Goal: Transaction & Acquisition: Purchase product/service

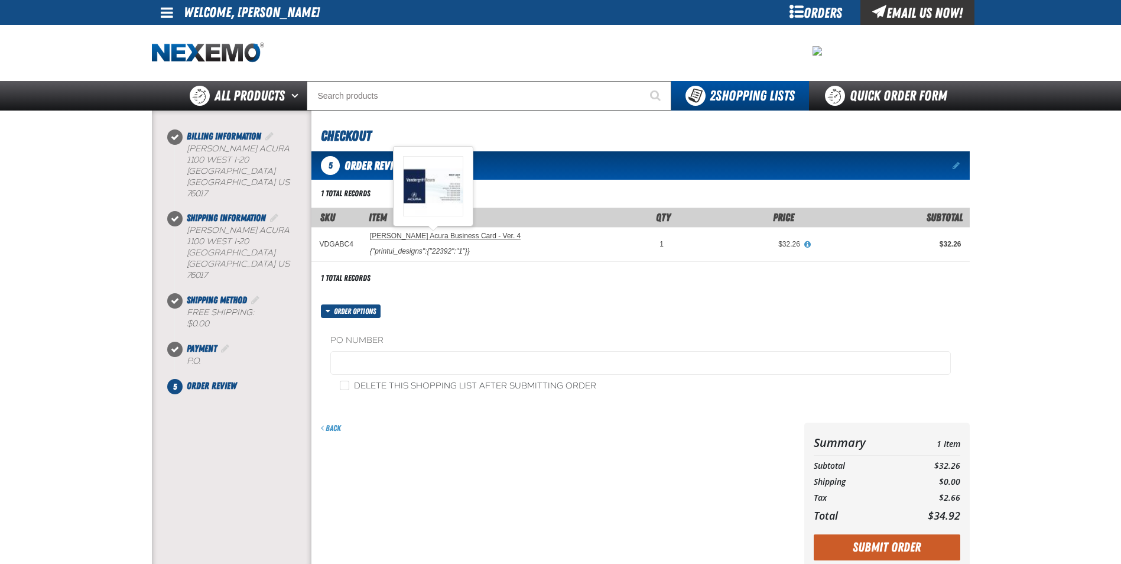
click at [453, 238] on link "[PERSON_NAME] Acura Business Card - Ver. 4" at bounding box center [445, 236] width 151 height 8
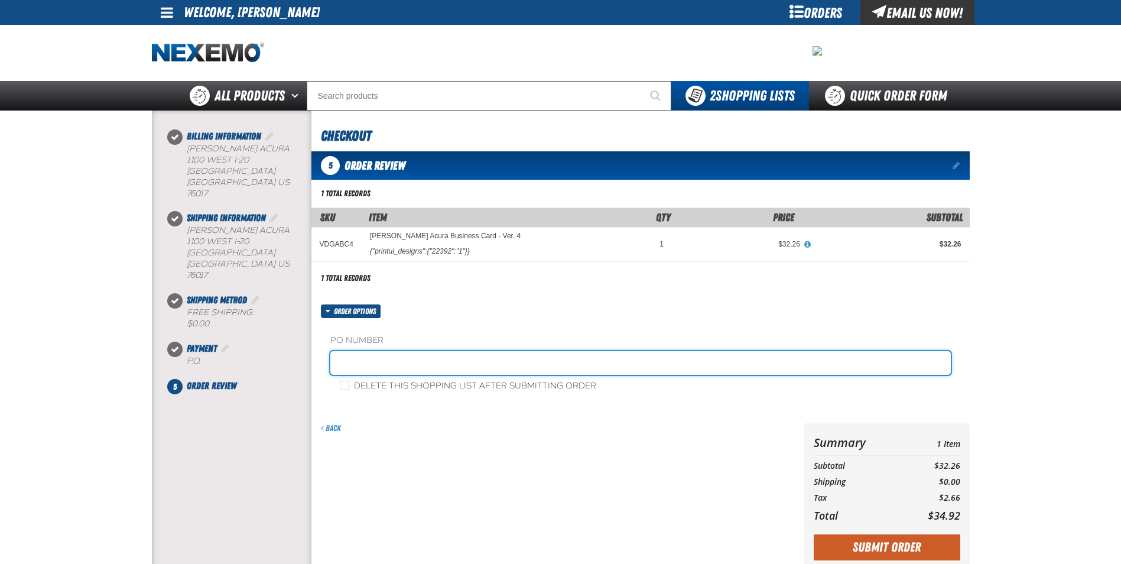
click at [365, 364] on input "text" at bounding box center [640, 363] width 620 height 24
type input "VERON SHORTER"
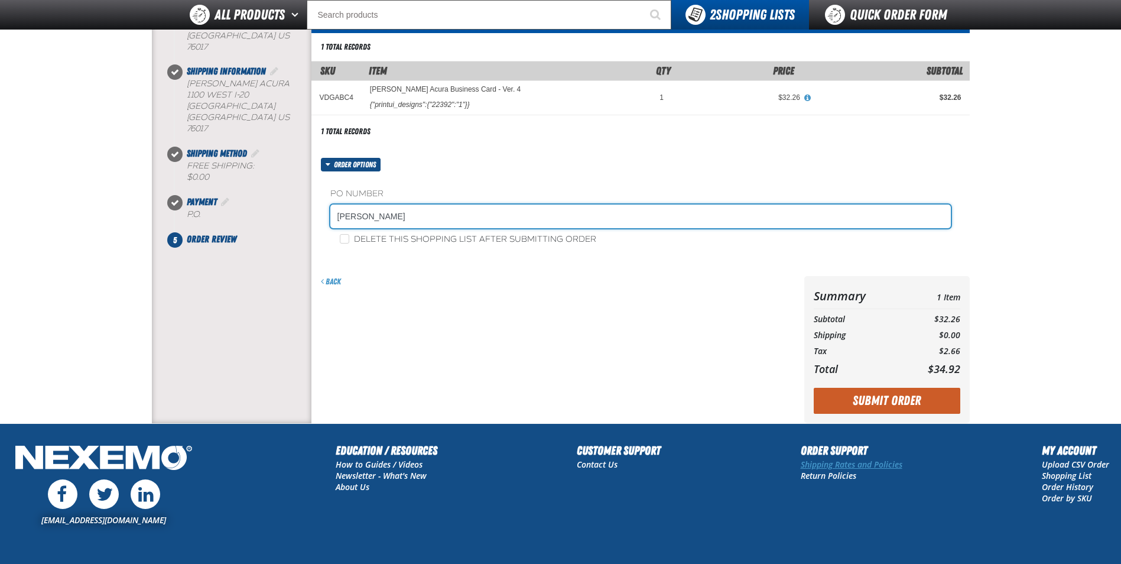
scroll to position [118, 0]
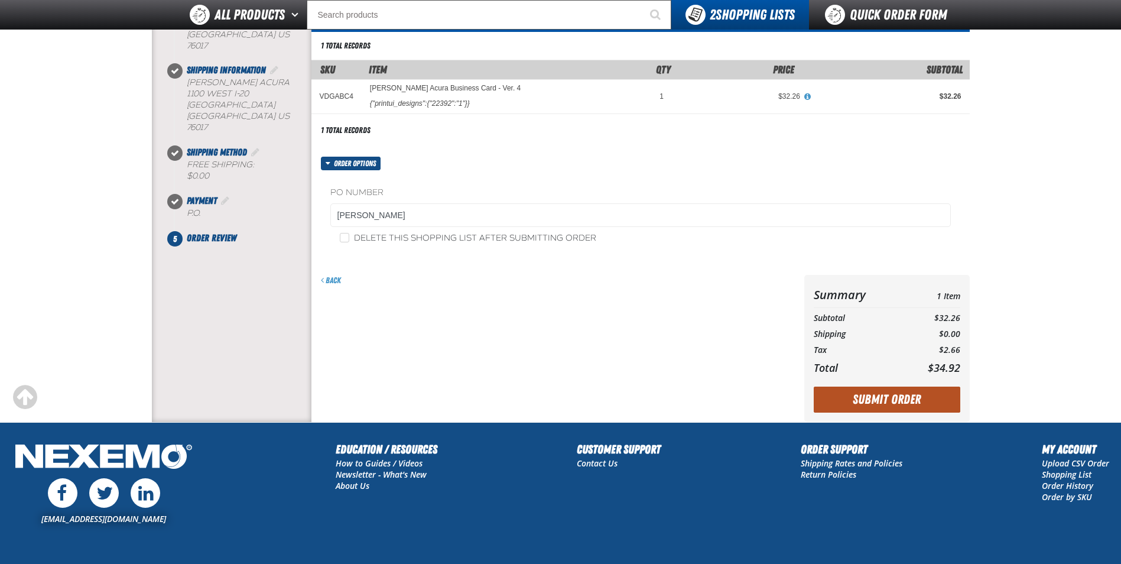
click at [877, 394] on button "Submit Order" at bounding box center [887, 399] width 147 height 26
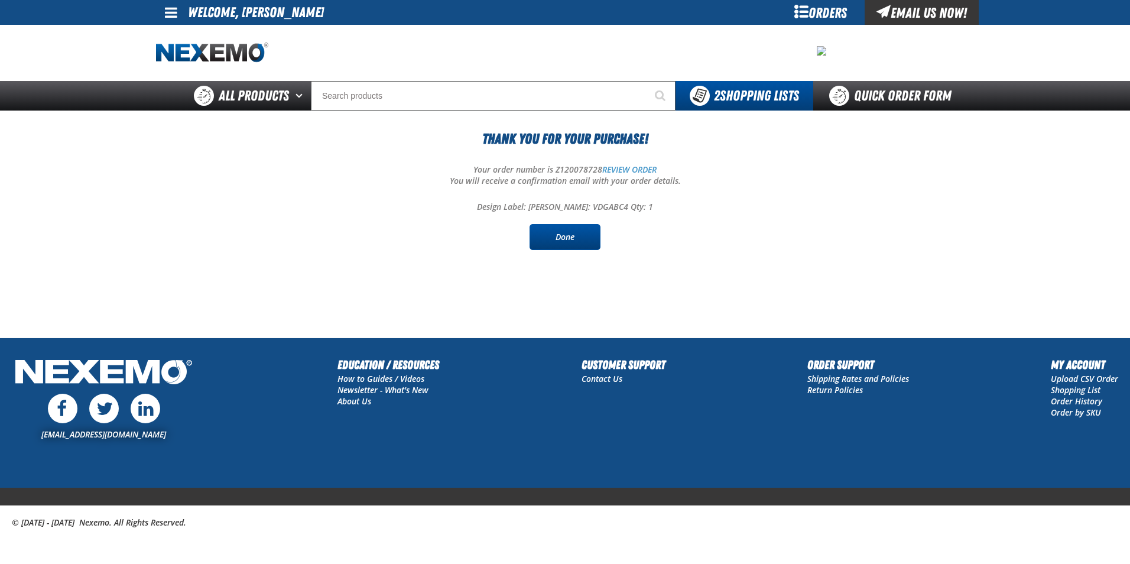
click at [552, 239] on link "Done" at bounding box center [564, 237] width 71 height 26
click at [567, 242] on link "Done" at bounding box center [564, 237] width 71 height 26
